Goal: Task Accomplishment & Management: Complete application form

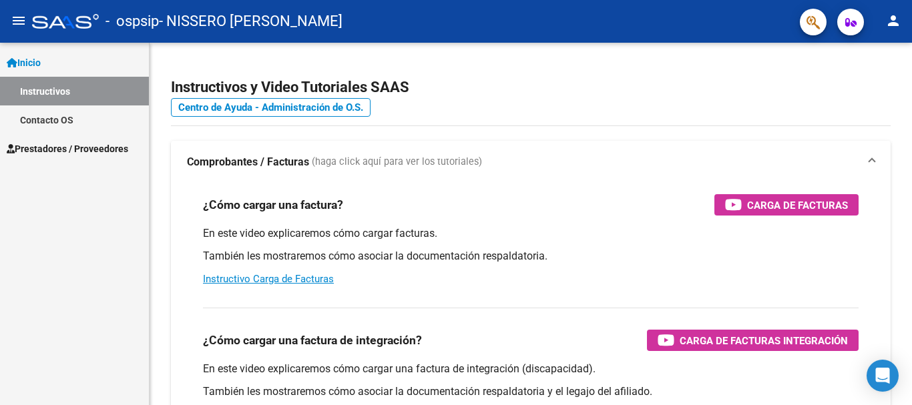
click at [80, 145] on span "Prestadores / Proveedores" at bounding box center [67, 148] width 121 height 15
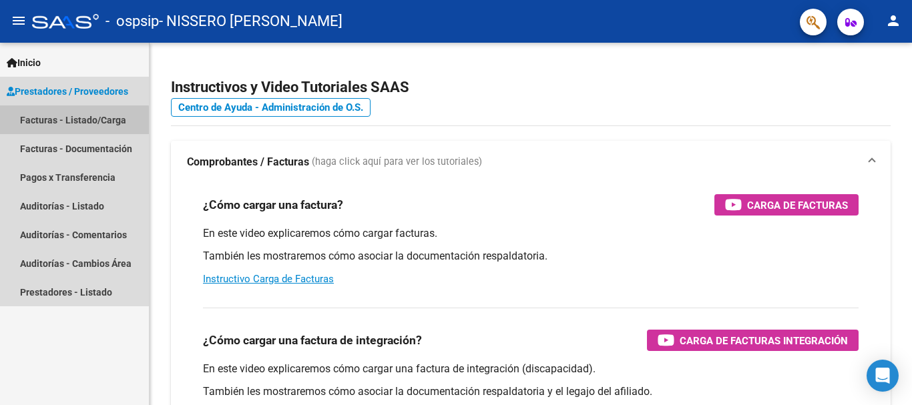
click at [73, 121] on link "Facturas - Listado/Carga" at bounding box center [74, 119] width 149 height 29
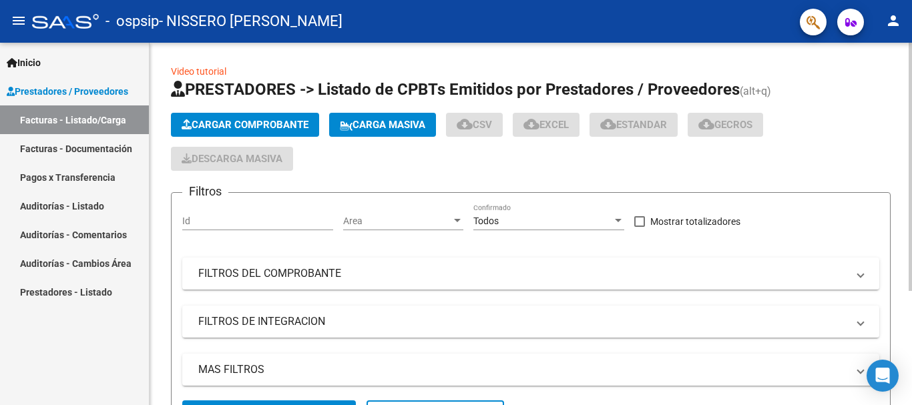
click at [214, 129] on span "Cargar Comprobante" at bounding box center [245, 125] width 127 height 12
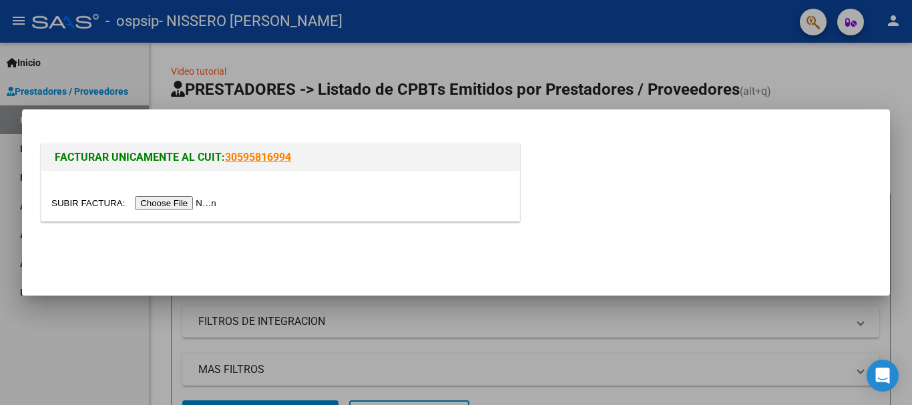
click at [178, 205] on input "file" at bounding box center [135, 203] width 169 height 14
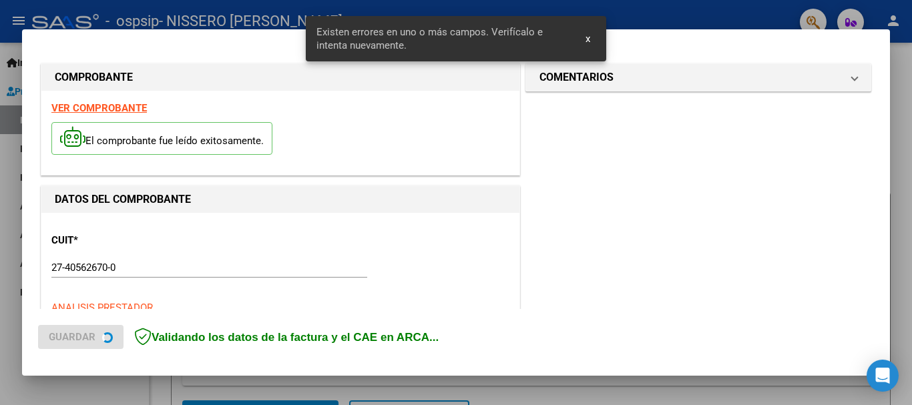
scroll to position [333, 0]
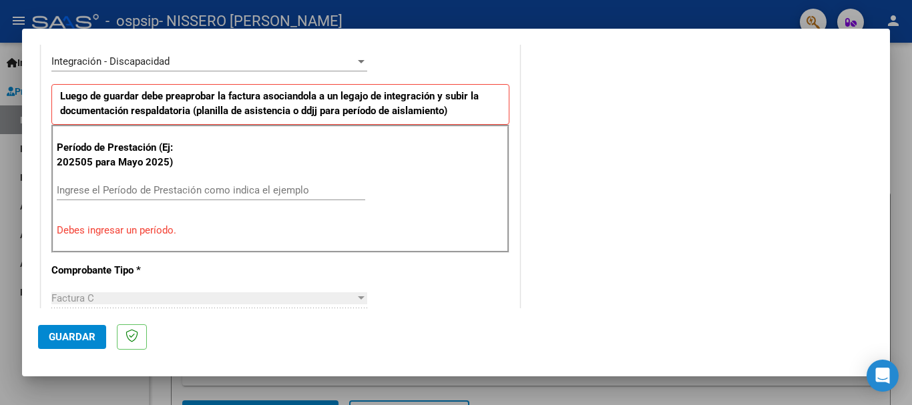
click at [188, 184] on input "Ingrese el Período de Prestación como indica el ejemplo" at bounding box center [211, 190] width 308 height 12
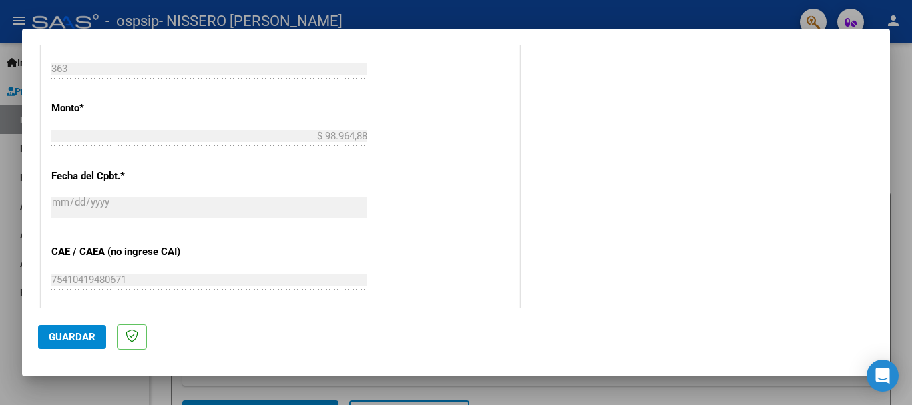
scroll to position [733, 0]
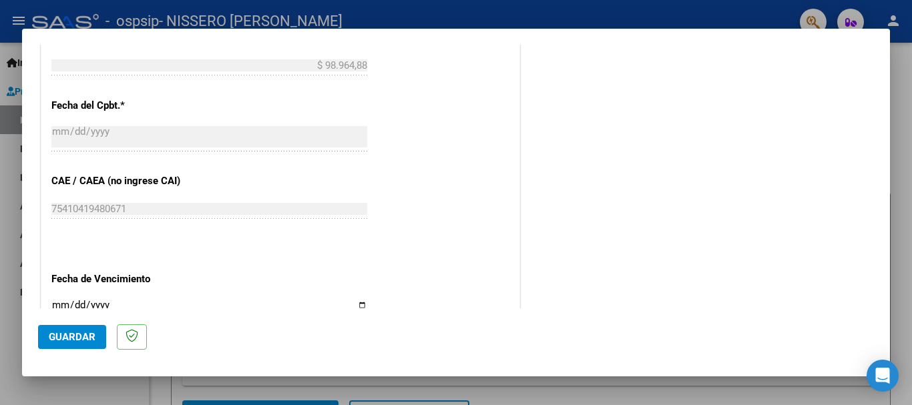
type input "202509"
click at [355, 304] on input "Ingresar la fecha" at bounding box center [209, 310] width 316 height 21
type input "[DATE]"
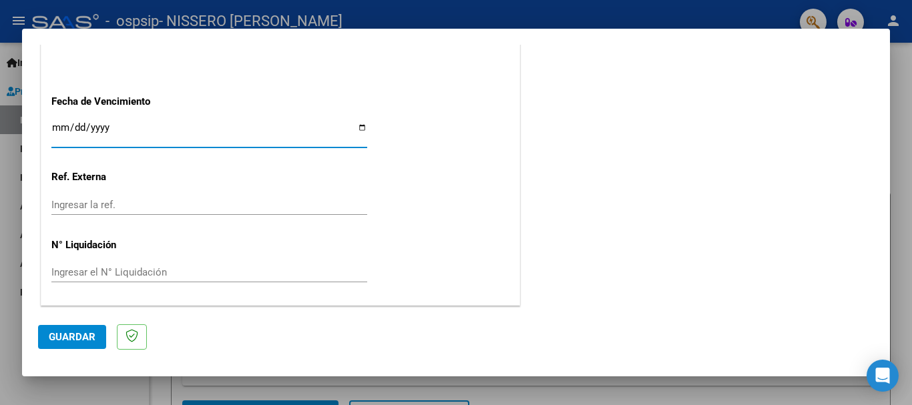
click at [89, 336] on span "Guardar" at bounding box center [72, 337] width 47 height 12
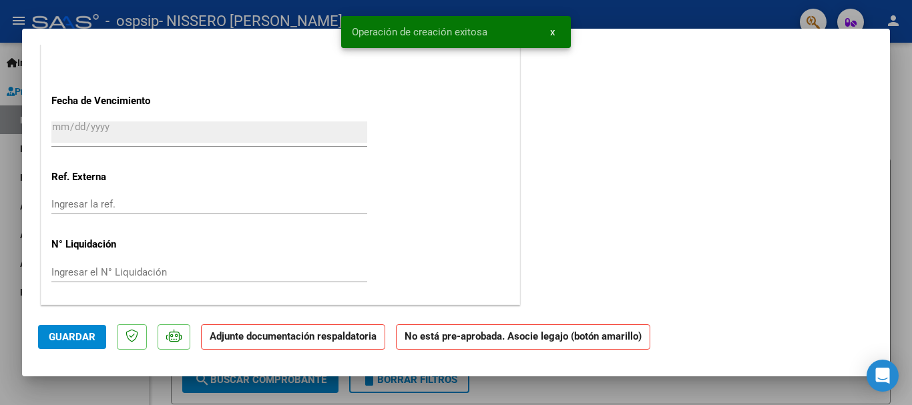
scroll to position [0, 0]
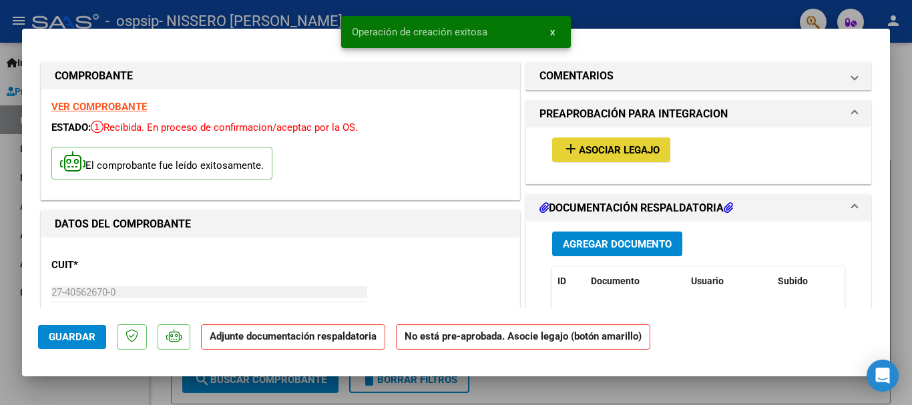
click at [601, 150] on span "Asociar Legajo" at bounding box center [619, 151] width 81 height 12
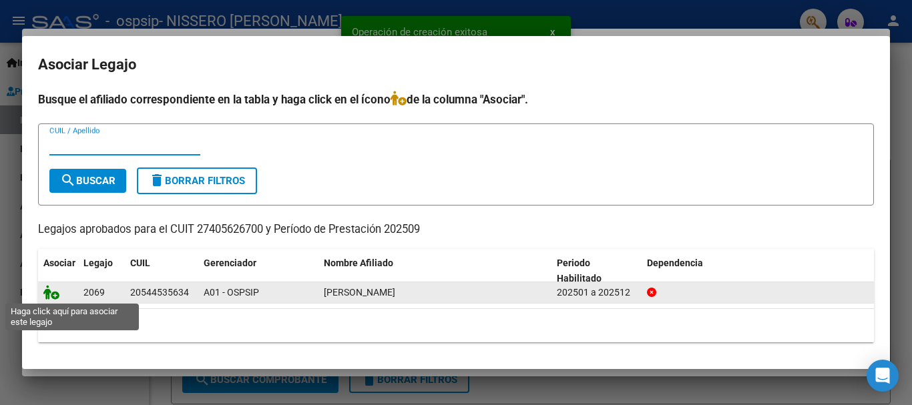
click at [53, 295] on icon at bounding box center [51, 292] width 16 height 15
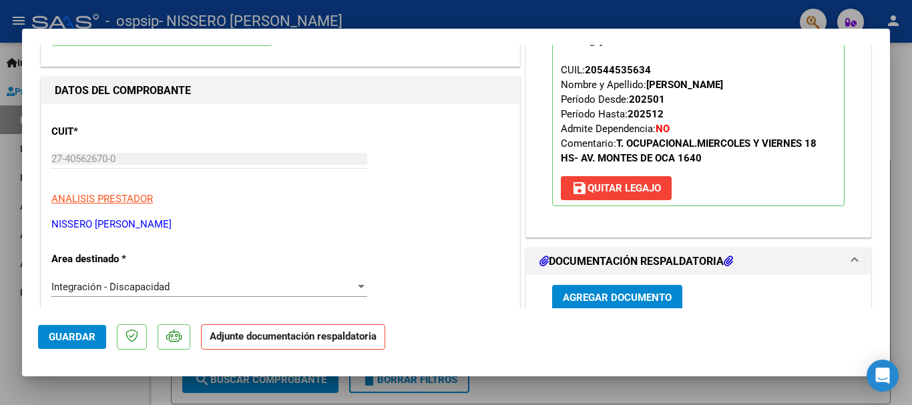
scroll to position [267, 0]
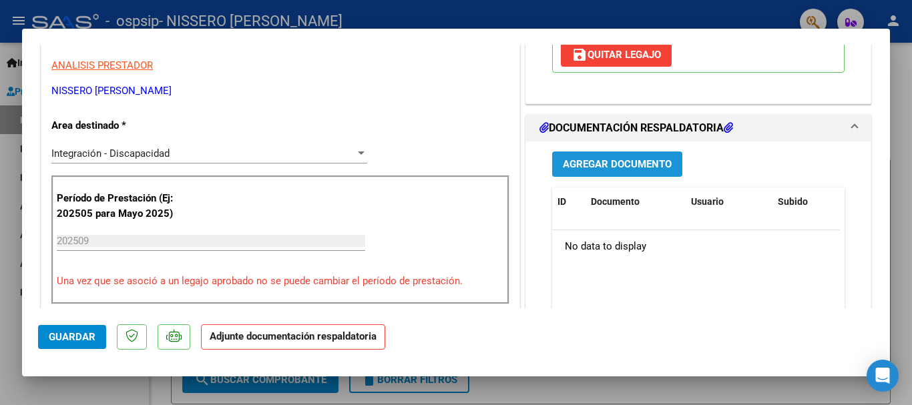
click at [610, 163] on span "Agregar Documento" at bounding box center [617, 165] width 109 height 12
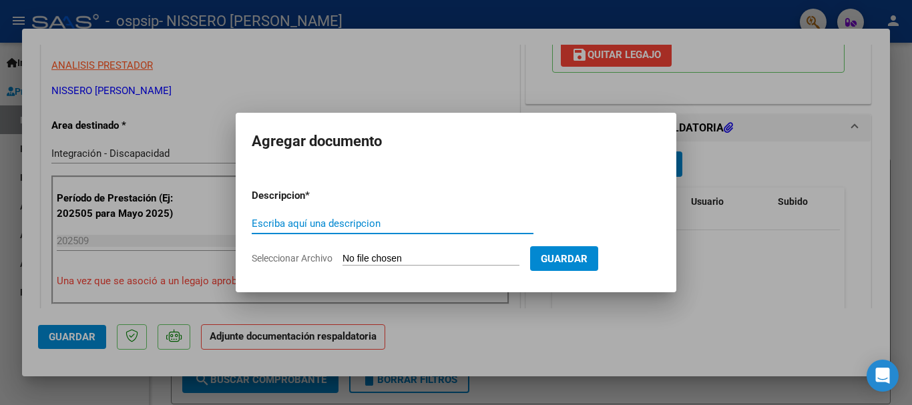
click at [424, 223] on input "Escriba aquí una descripcion" at bounding box center [393, 224] width 282 height 12
type input "asistencia"
click at [414, 256] on input "Seleccionar Archivo" at bounding box center [430, 259] width 177 height 13
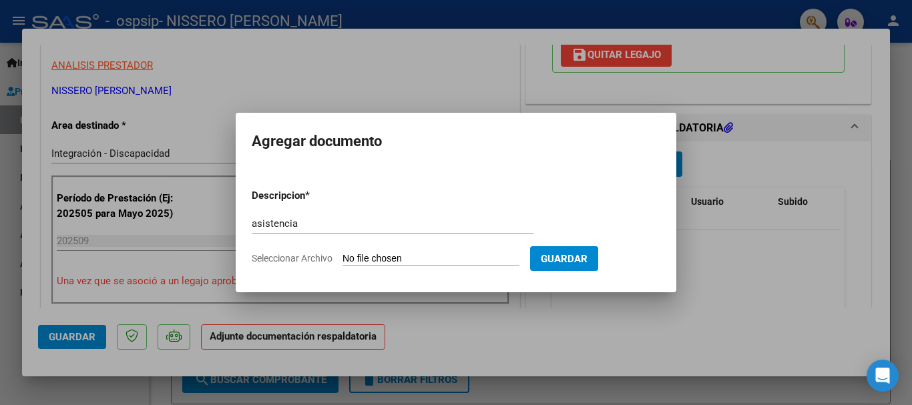
type input "C:\fakepath\Adobe [DEMOGRAPHIC_DATA] [DATE].pdf"
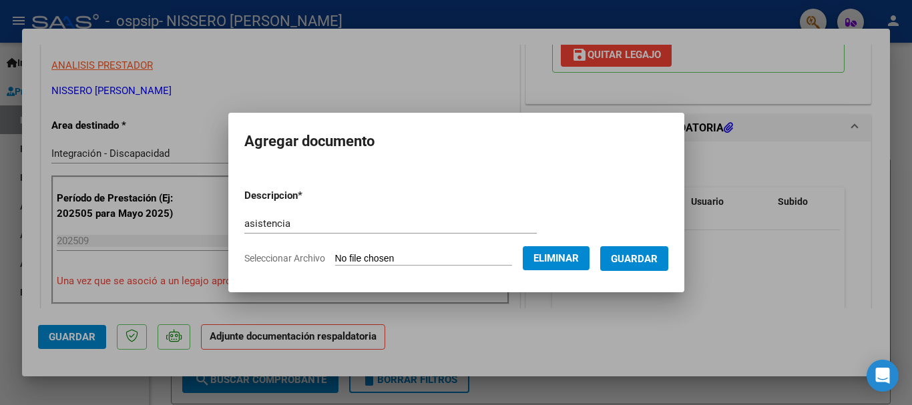
click at [657, 255] on span "Guardar" at bounding box center [634, 259] width 47 height 12
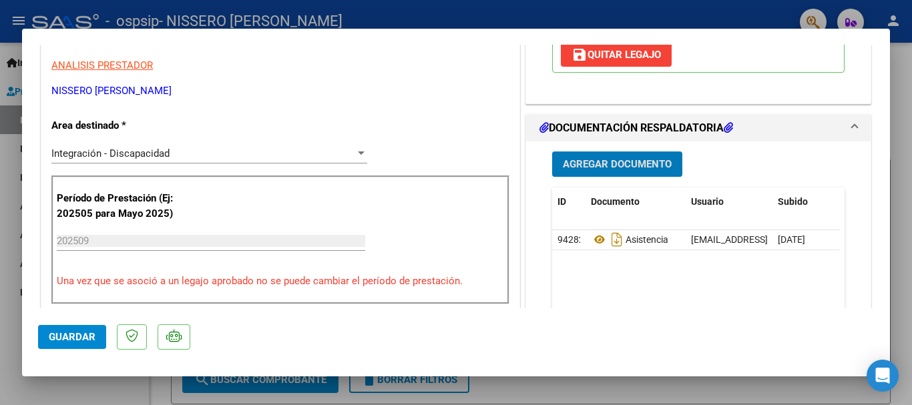
click at [85, 342] on span "Guardar" at bounding box center [72, 337] width 47 height 12
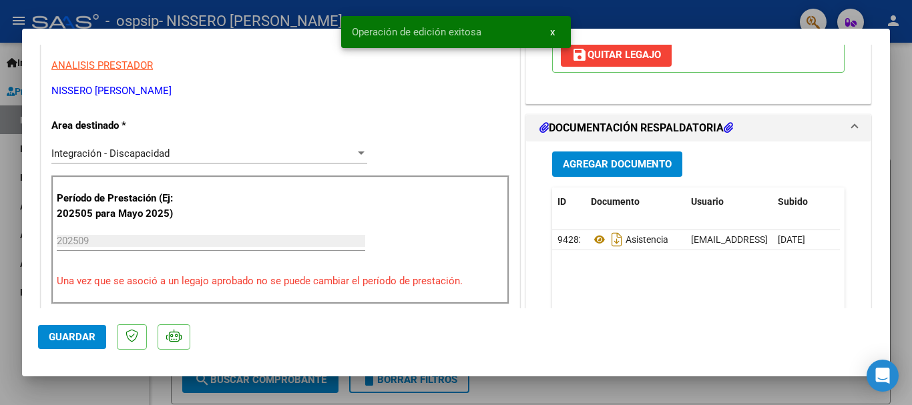
click at [551, 26] on span "x" at bounding box center [552, 32] width 5 height 12
